Goal: Task Accomplishment & Management: Complete application form

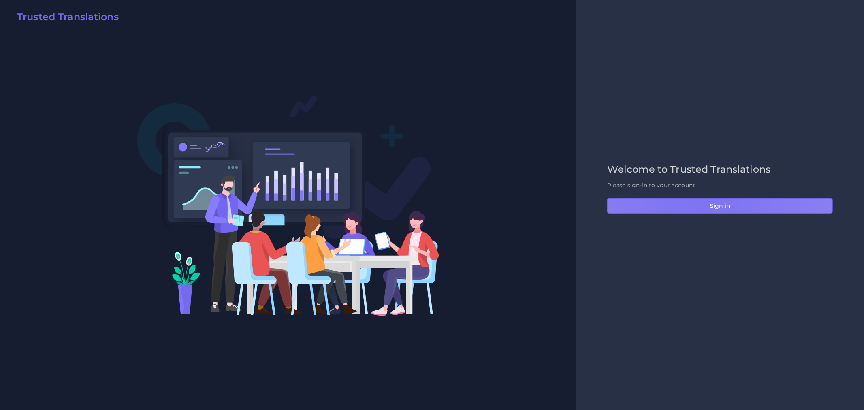
click at [702, 213] on button "Sign in" at bounding box center [720, 205] width 226 height 15
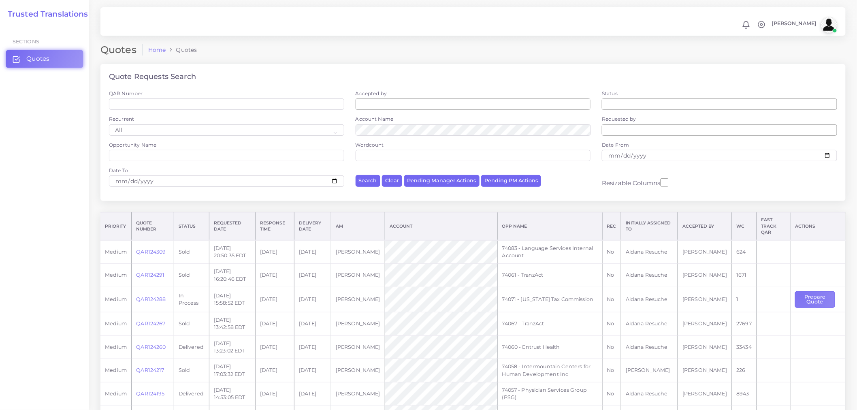
click at [799, 291] on button "Prepare Quote" at bounding box center [815, 299] width 40 height 17
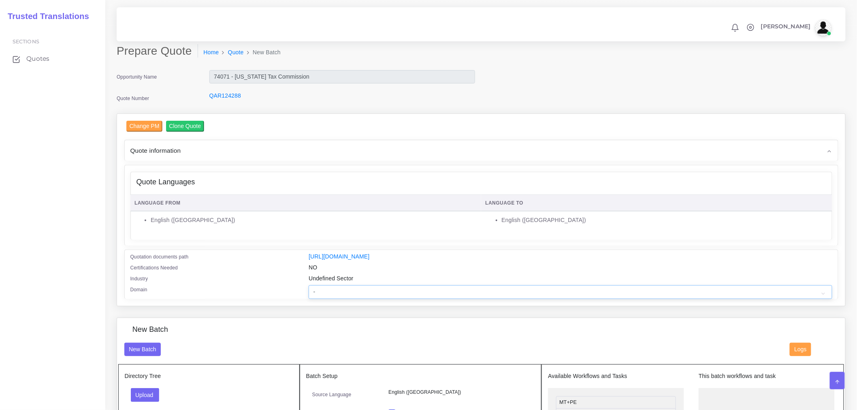
click at [420, 296] on select "- Advertising and Media Agriculture, Forestry and Fishing Architecture, Buildin…" at bounding box center [570, 292] width 523 height 14
click at [289, 235] on div "Language From Language To English ([GEOGRAPHIC_DATA]) English ([GEOGRAPHIC_DATA…" at bounding box center [481, 216] width 701 height 48
click at [323, 205] on th "Language From" at bounding box center [305, 203] width 351 height 17
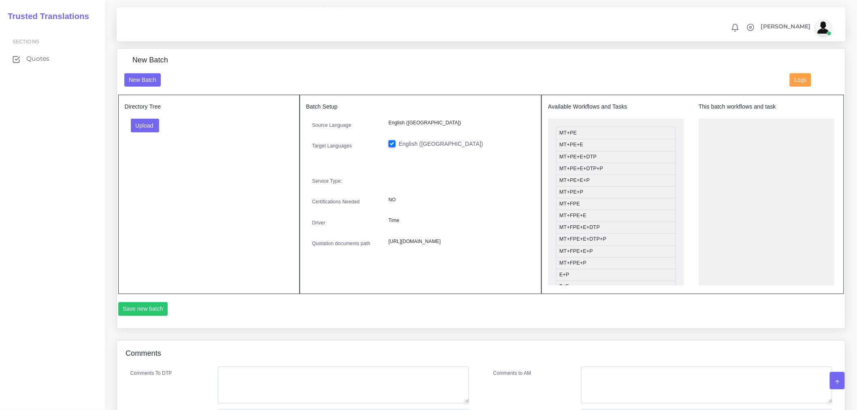
scroll to position [162, 0]
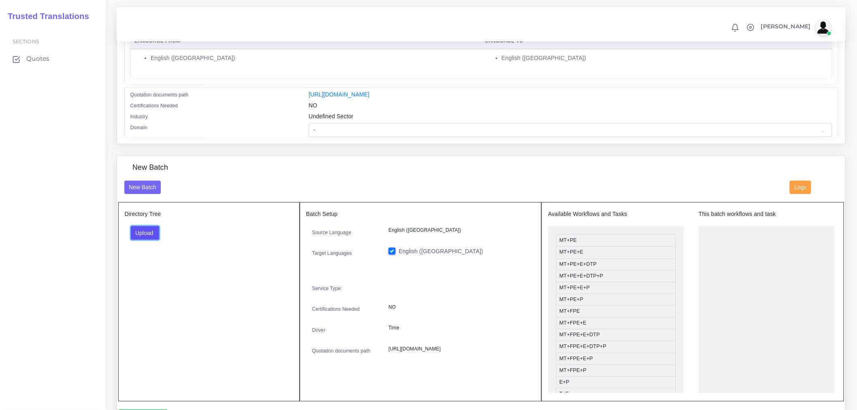
click at [142, 240] on button "Upload" at bounding box center [145, 233] width 29 height 14
click at [160, 265] on label "Files" at bounding box center [159, 263] width 56 height 10
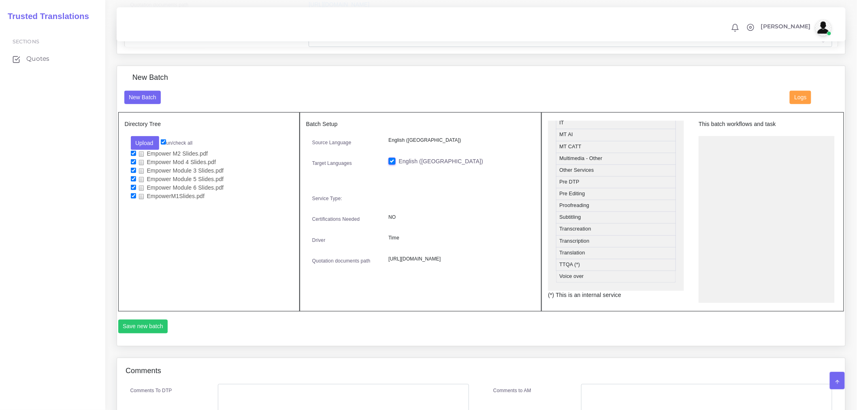
scroll to position [360, 0]
drag, startPoint x: 585, startPoint y: 223, endPoint x: 752, endPoint y: 163, distance: 176.5
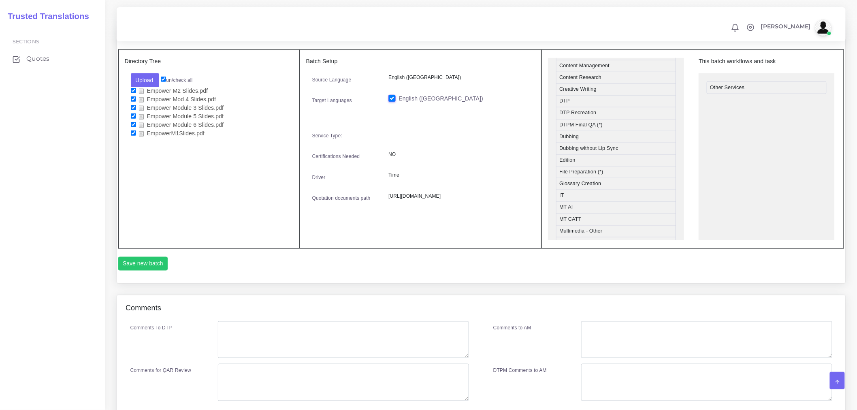
scroll to position [397, 0]
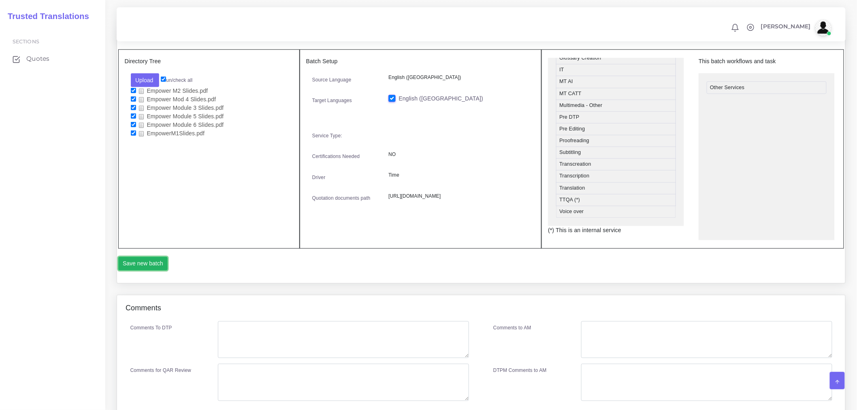
click at [136, 262] on button "Save new batch" at bounding box center [143, 264] width 50 height 14
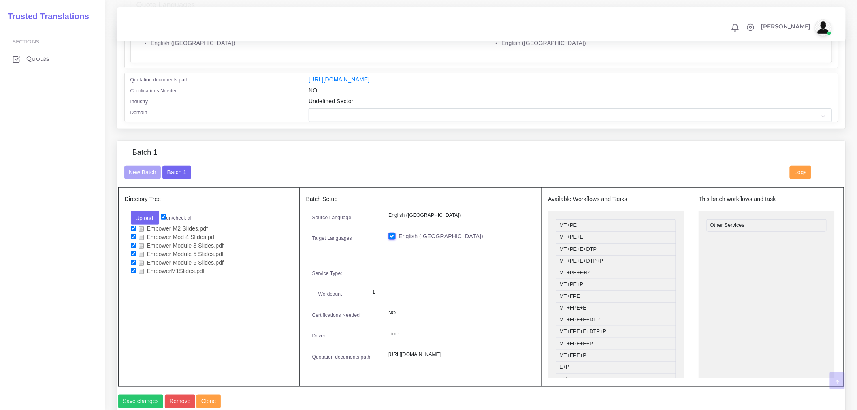
scroll to position [180, 0]
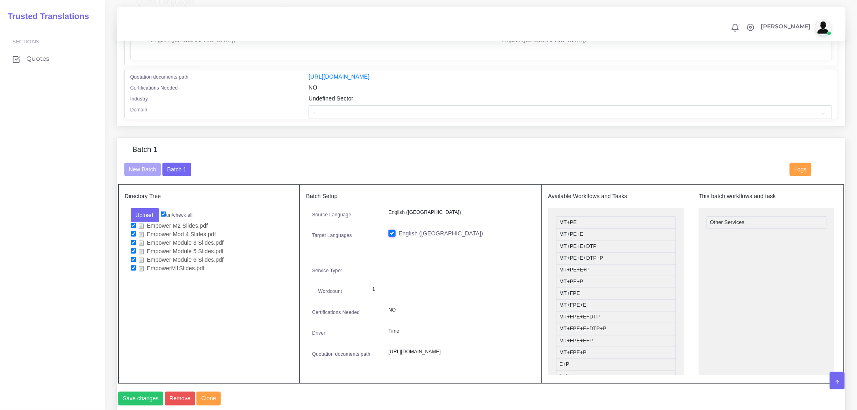
click at [381, 163] on div "Batch 1" at bounding box center [481, 153] width 726 height 17
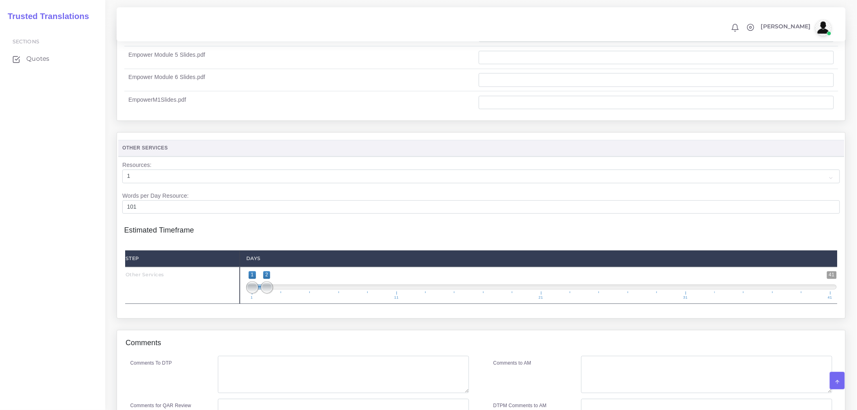
scroll to position [585, 0]
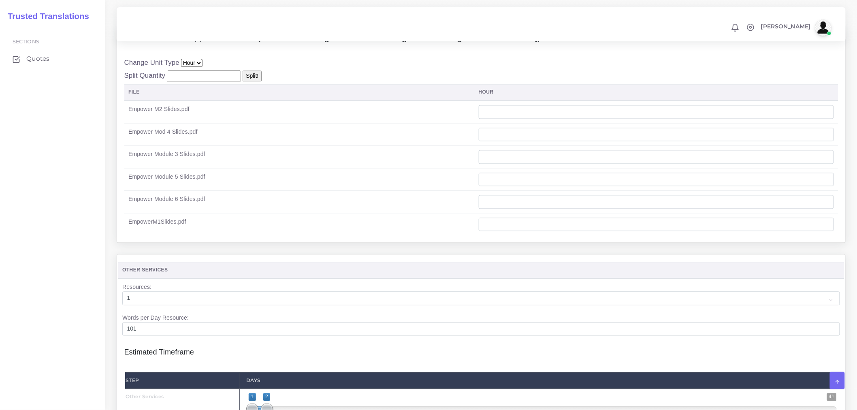
click at [212, 82] on input "number" at bounding box center [204, 76] width 74 height 11
drag, startPoint x: 205, startPoint y: 108, endPoint x: 207, endPoint y: 100, distance: 7.9
click at [205, 101] on th "File" at bounding box center [299, 92] width 350 height 17
click at [207, 82] on input "number" at bounding box center [204, 76] width 74 height 11
type input "14"
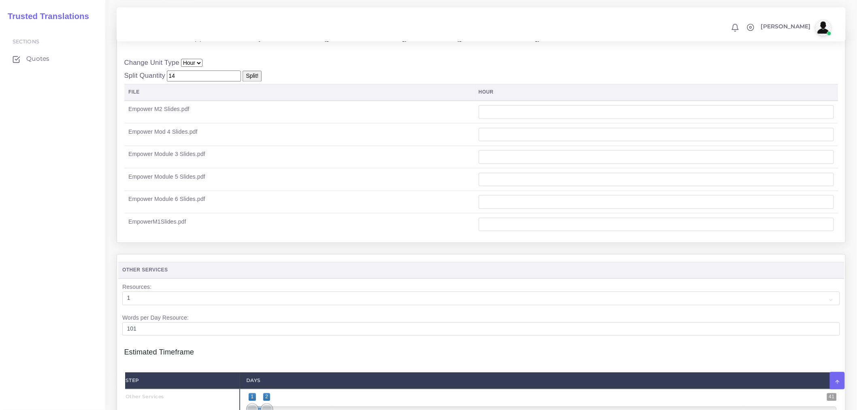
click at [246, 82] on input "Split!" at bounding box center [252, 76] width 19 height 11
type input "2.35"
type input "2.33"
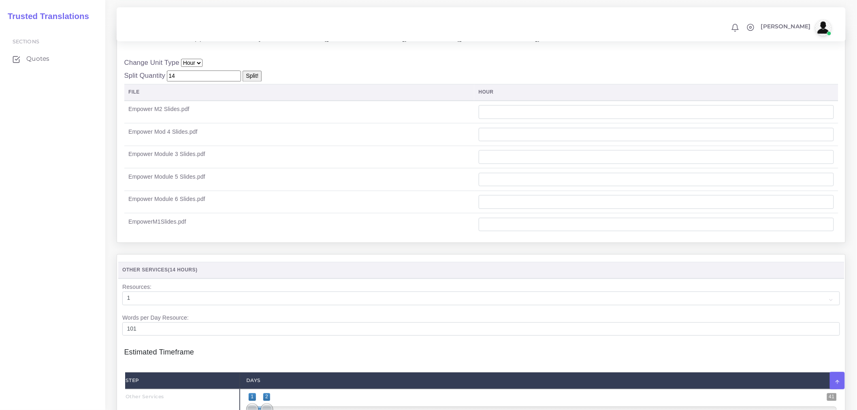
type input "2.33"
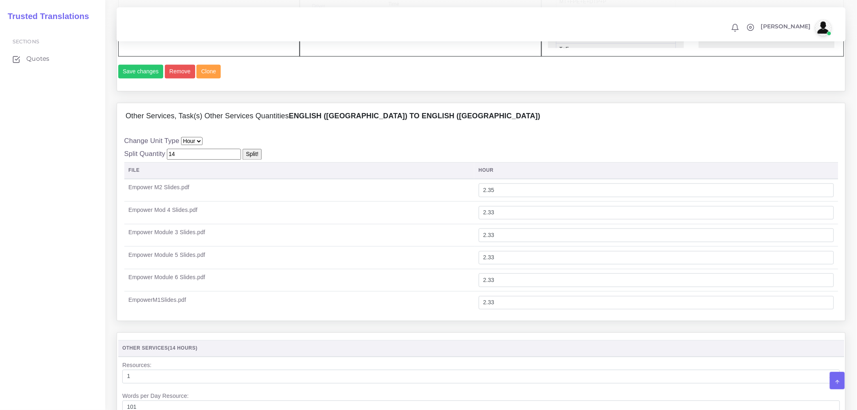
scroll to position [540, 0]
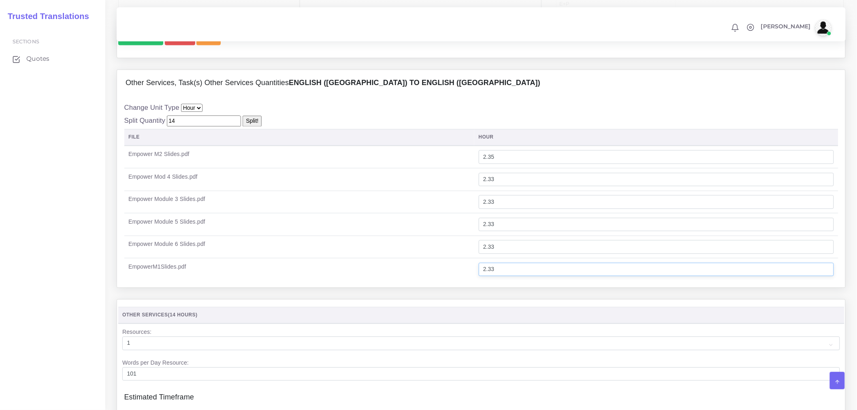
drag, startPoint x: 569, startPoint y: 293, endPoint x: 497, endPoint y: 296, distance: 71.8
click at [497, 277] on input "2.33" at bounding box center [656, 270] width 355 height 14
type input "2.5"
drag, startPoint x: 521, startPoint y: 272, endPoint x: 457, endPoint y: 271, distance: 64.4
click at [457, 258] on tr "Empower Module 6 Slides.pdf 2.33" at bounding box center [481, 247] width 714 height 23
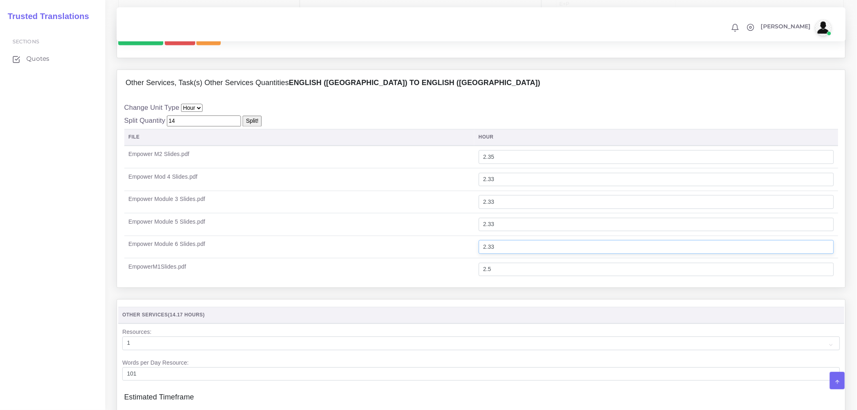
type input "1"
drag, startPoint x: 532, startPoint y: 242, endPoint x: 448, endPoint y: 242, distance: 84.3
click at [448, 236] on tr "Empower Module 5 Slides.pdf 2.33" at bounding box center [481, 225] width 714 height 23
click at [498, 254] on input "1.1" at bounding box center [656, 247] width 355 height 14
type input "1.1"
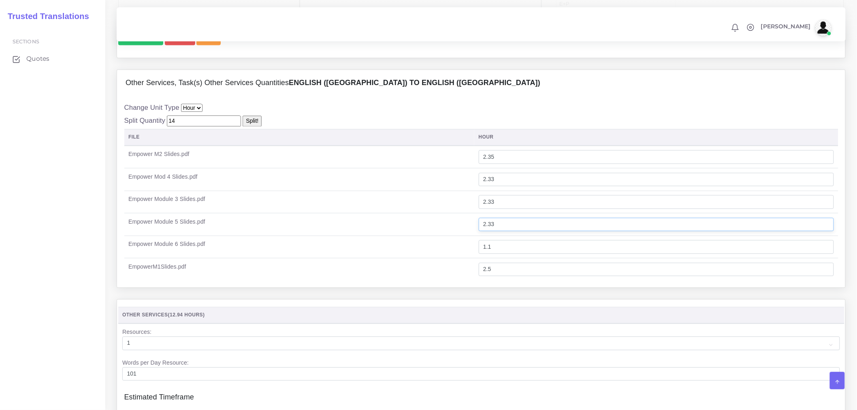
drag, startPoint x: 517, startPoint y: 245, endPoint x: 422, endPoint y: 246, distance: 95.2
click at [422, 236] on tr "Empower Module 5 Slides.pdf 2.33" at bounding box center [481, 225] width 714 height 23
type input "2.9"
drag, startPoint x: 512, startPoint y: 228, endPoint x: 479, endPoint y: 225, distance: 32.9
click at [479, 214] on tr "Empower Module 3 Slides.pdf 2.33" at bounding box center [481, 202] width 714 height 23
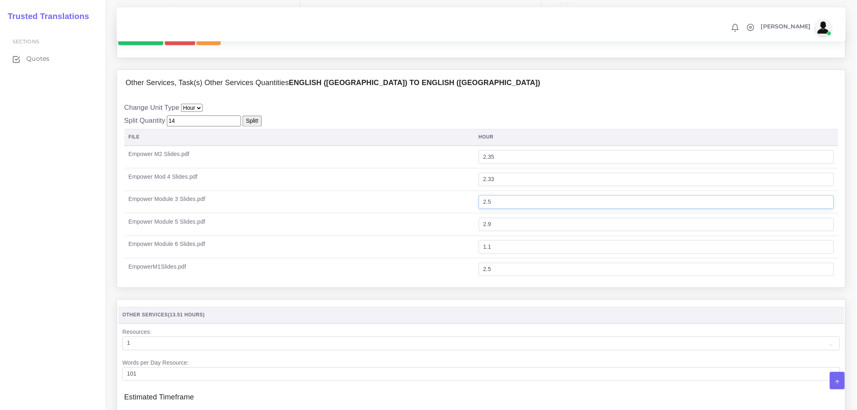
type input "2.5"
drag, startPoint x: 512, startPoint y: 203, endPoint x: 451, endPoint y: 201, distance: 61.2
click at [451, 191] on tr "Empower Mod 4 Slides.pdf 2.33" at bounding box center [481, 180] width 714 height 23
type input "2.5"
drag, startPoint x: 515, startPoint y: 175, endPoint x: 423, endPoint y: 170, distance: 92.5
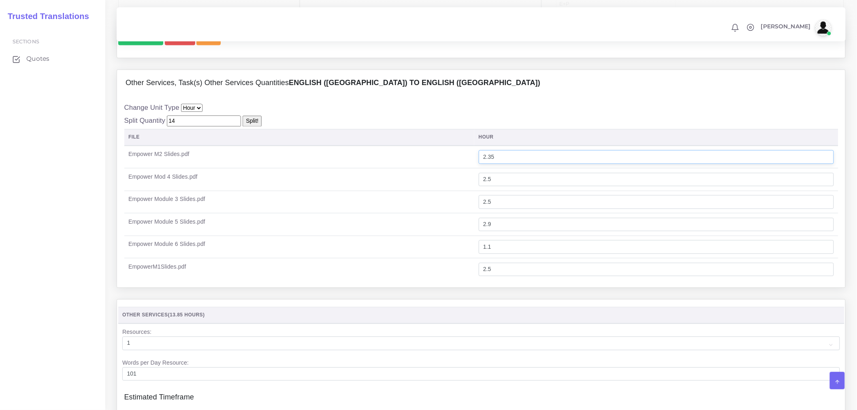
click at [423, 169] on tr "Empower M2 Slides.pdf 2.35" at bounding box center [481, 157] width 714 height 23
type input "2.5"
click at [414, 258] on td "Empower Module 6 Slides.pdf" at bounding box center [299, 247] width 350 height 23
click at [504, 277] on input "2.5" at bounding box center [656, 270] width 355 height 14
type input "2.2"
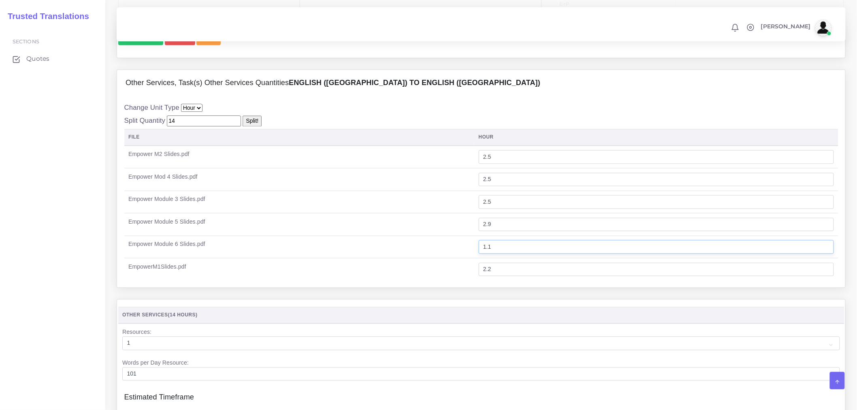
click at [498, 254] on input "1.1" at bounding box center [656, 247] width 355 height 14
click at [500, 254] on input "1.1" at bounding box center [656, 247] width 355 height 14
type input "1.4"
click at [564, 96] on div "Other Services, Task(s) Other Services Quantities English (US) TO English (US)" at bounding box center [481, 83] width 728 height 26
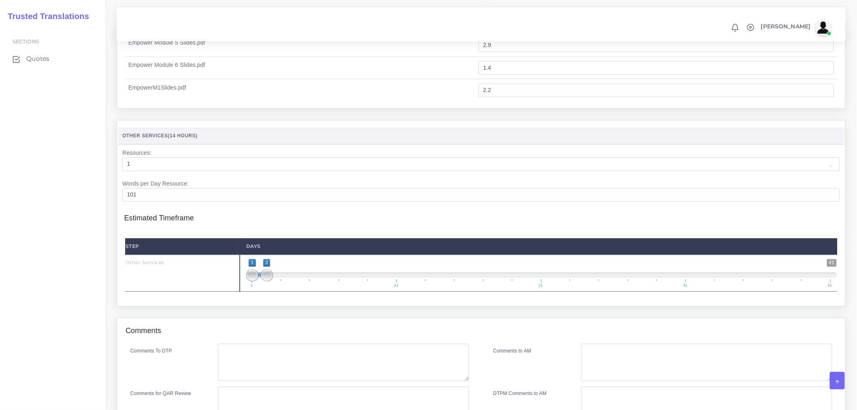
scroll to position [720, 0]
drag, startPoint x: 267, startPoint y: 300, endPoint x: 338, endPoint y: 301, distance: 70.5
click at [338, 281] on span at bounding box center [339, 275] width 12 height 12
type input "1;6"
drag, startPoint x: 339, startPoint y: 297, endPoint x: 327, endPoint y: 298, distance: 11.8
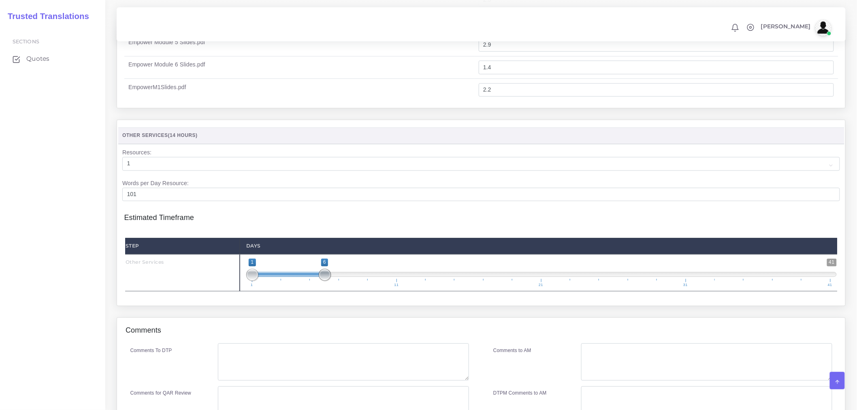
click at [327, 281] on span at bounding box center [325, 275] width 12 height 12
click at [314, 317] on div "Resources Other Services (14 Hours) Resources: 1 2 3 4 5 6 7 8 9 10 101 Step Da…" at bounding box center [481, 219] width 741 height 198
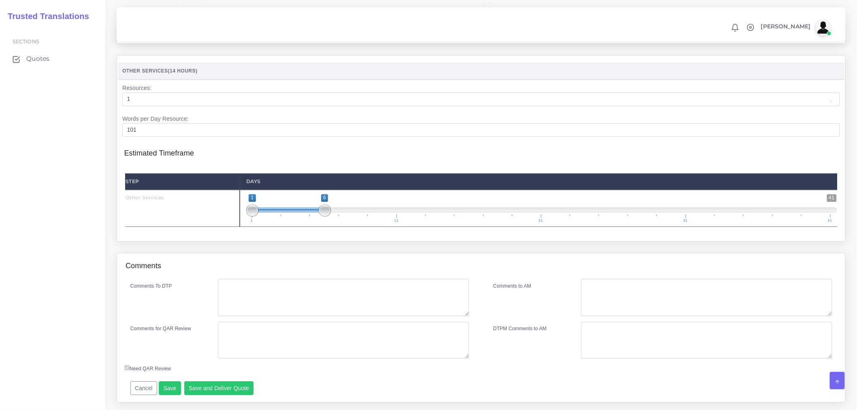
scroll to position [810, 0]
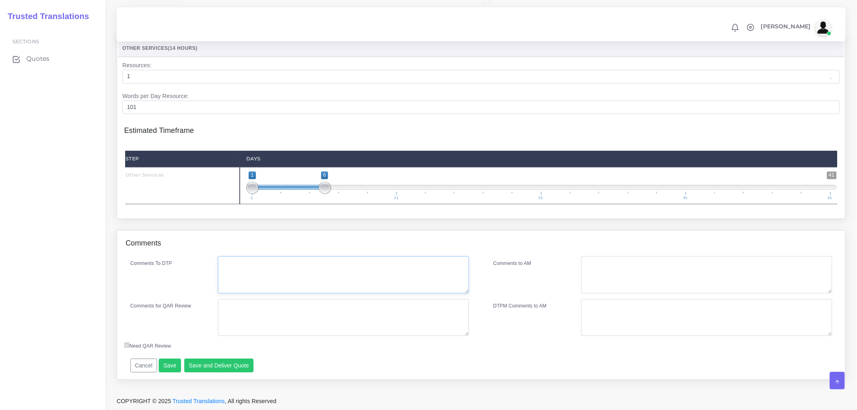
click at [284, 292] on textarea "Comments To DTP" at bounding box center [343, 274] width 251 height 37
type textarea "No instructions"
click at [279, 329] on textarea "Comments for QAR Review" at bounding box center [343, 317] width 251 height 37
click at [222, 330] on textarea "3 minutes per slide" at bounding box center [343, 317] width 251 height 37
click at [363, 333] on textarea "Accesible PPT for JAWS system [3 minutes per slide" at bounding box center [343, 317] width 251 height 37
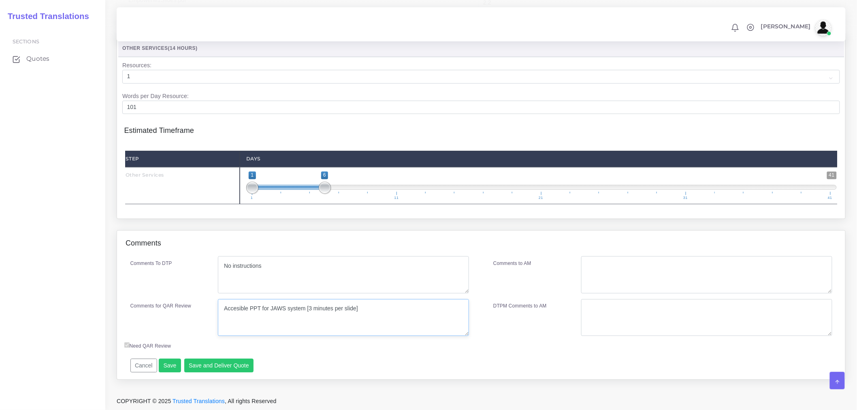
type textarea "Accesible PPT for JAWS system [3 minutes per slide]"
drag, startPoint x: 373, startPoint y: 333, endPoint x: 129, endPoint y: 329, distance: 244.3
click at [129, 329] on div "Comments for QAR Review Accesible PPT for JAWS system [3 minutes per slide]" at bounding box center [299, 317] width 351 height 37
click at [419, 336] on textarea "Accesible PPT for JAWS system [3 minutes per slide]" at bounding box center [343, 317] width 251 height 37
click at [168, 372] on button "Save" at bounding box center [170, 366] width 22 height 14
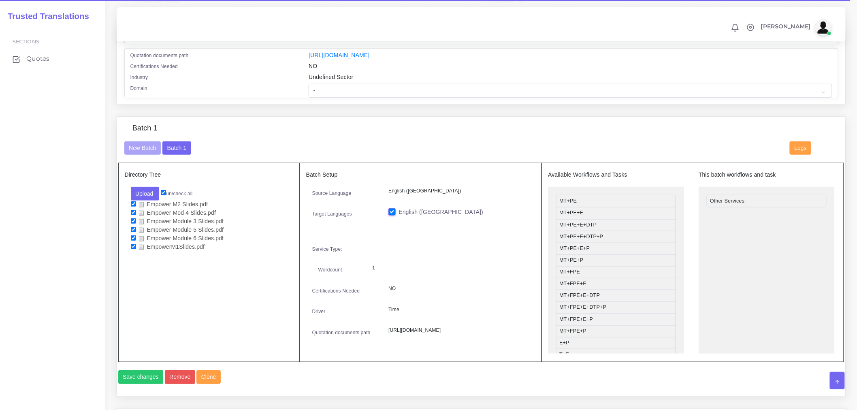
scroll to position [135, 0]
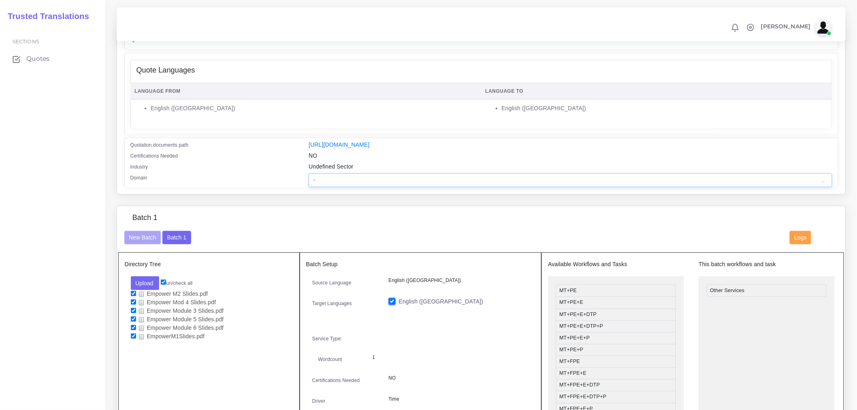
click at [520, 187] on select "- Advertising and Media Agriculture, Forestry and Fishing Architecture, Buildin…" at bounding box center [570, 180] width 523 height 14
select select "Professional and Business Consulting Services"
click at [309, 179] on select "- Advertising and Media Agriculture, Forestry and Fishing Architecture, Buildin…" at bounding box center [570, 180] width 523 height 14
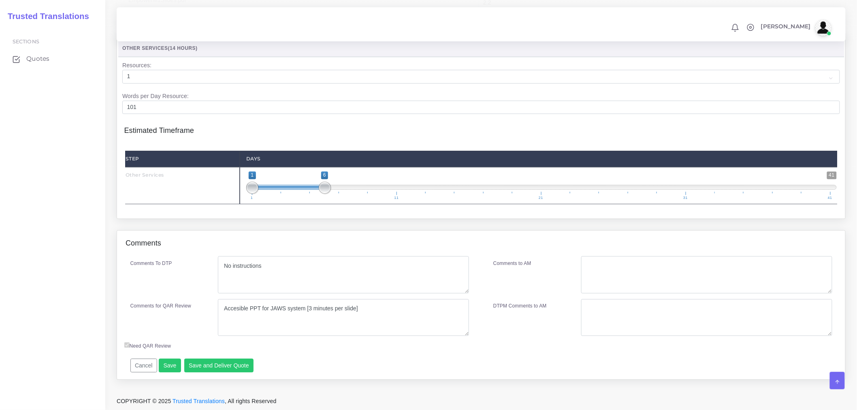
scroll to position [854, 0]
click at [173, 367] on button "Save" at bounding box center [170, 366] width 22 height 14
click at [230, 365] on button "Save and Deliver Quote" at bounding box center [219, 366] width 70 height 14
click at [224, 363] on button "Save and Deliver Quote" at bounding box center [219, 366] width 70 height 14
click at [236, 362] on button "Save and Deliver Quote" at bounding box center [219, 366] width 70 height 14
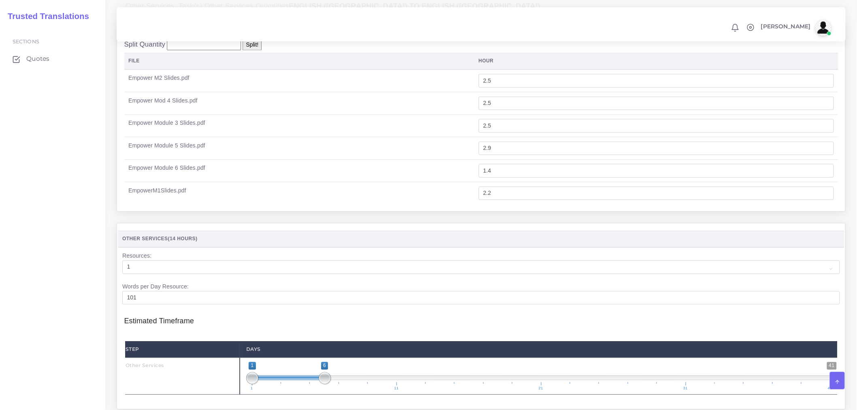
scroll to position [584, 0]
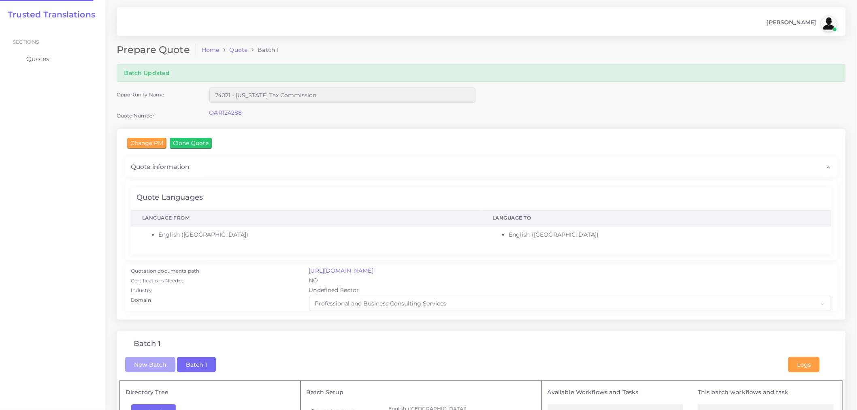
checkbox input "true"
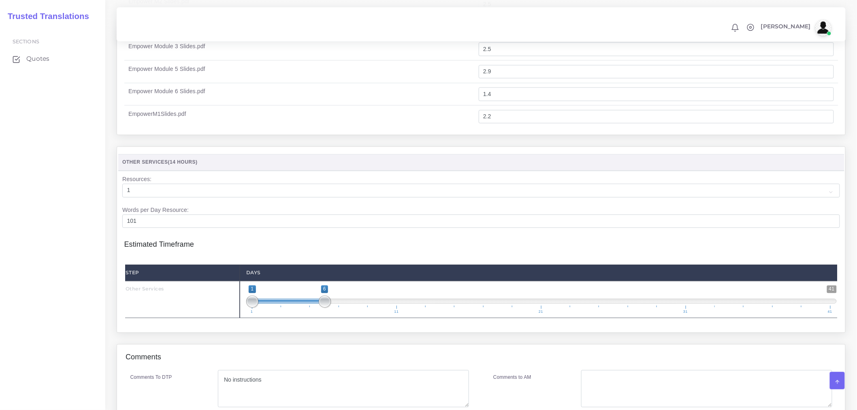
scroll to position [854, 0]
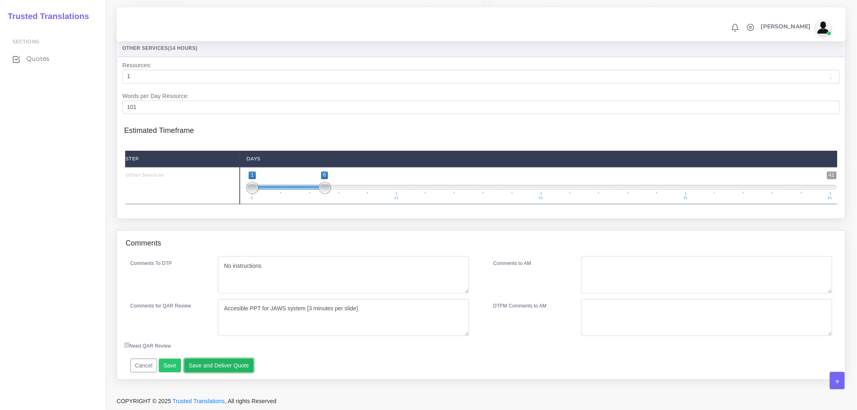
click at [234, 370] on button "Save and Deliver Quote" at bounding box center [219, 366] width 70 height 14
click at [231, 367] on button "Save and Deliver Quote" at bounding box center [219, 366] width 70 height 14
click at [467, 120] on h4 "Estimated Timeframe" at bounding box center [481, 126] width 714 height 17
click at [167, 365] on button "Save" at bounding box center [170, 366] width 22 height 14
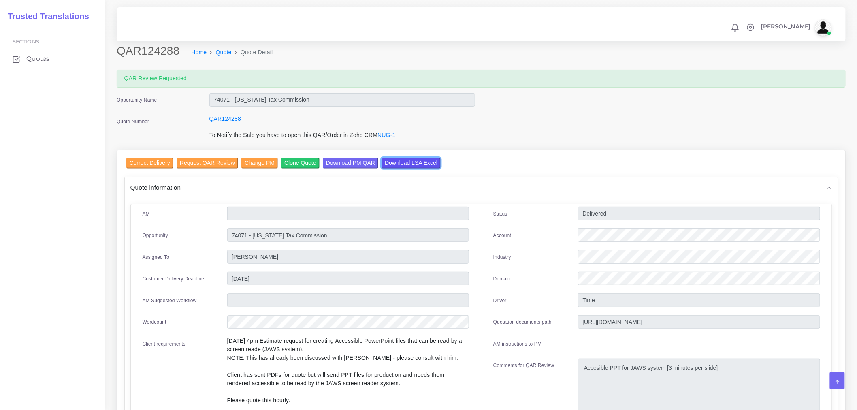
click at [406, 167] on input "Download LSA Excel" at bounding box center [411, 163] width 59 height 11
drag, startPoint x: 245, startPoint y: 234, endPoint x: 228, endPoint y: 233, distance: 17.0
click at [228, 220] on input "74071 - [US_STATE] Tax Commission" at bounding box center [348, 214] width 242 height 14
drag, startPoint x: 246, startPoint y: 235, endPoint x: 233, endPoint y: 232, distance: 13.7
click at [233, 220] on input "74071 - [US_STATE] Tax Commission" at bounding box center [348, 214] width 242 height 14
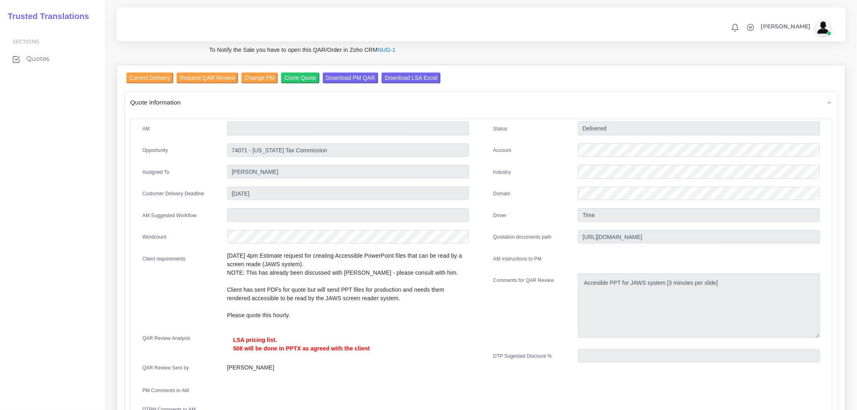
scroll to position [90, 0]
